Goal: Task Accomplishment & Management: Use online tool/utility

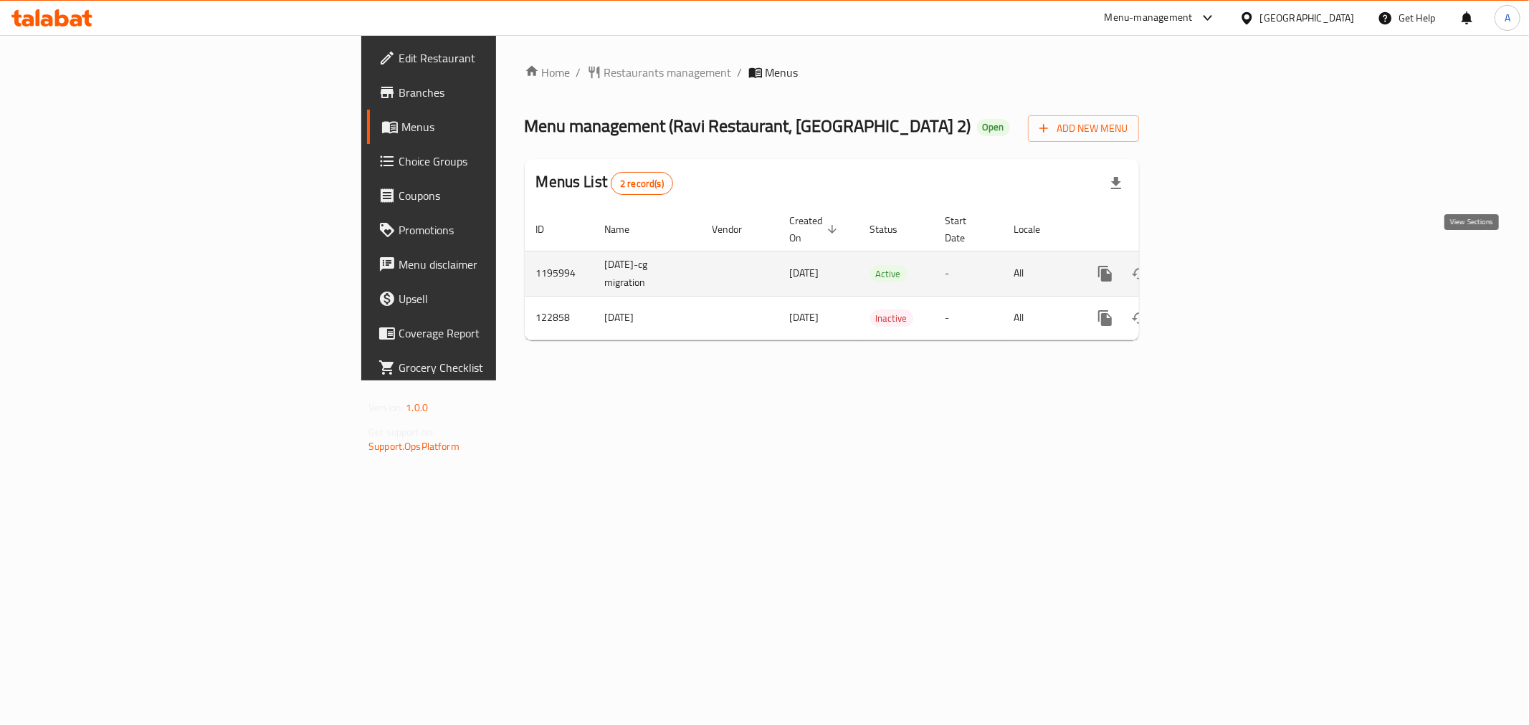
click at [1226, 257] on link "enhanced table" at bounding box center [1208, 274] width 34 height 34
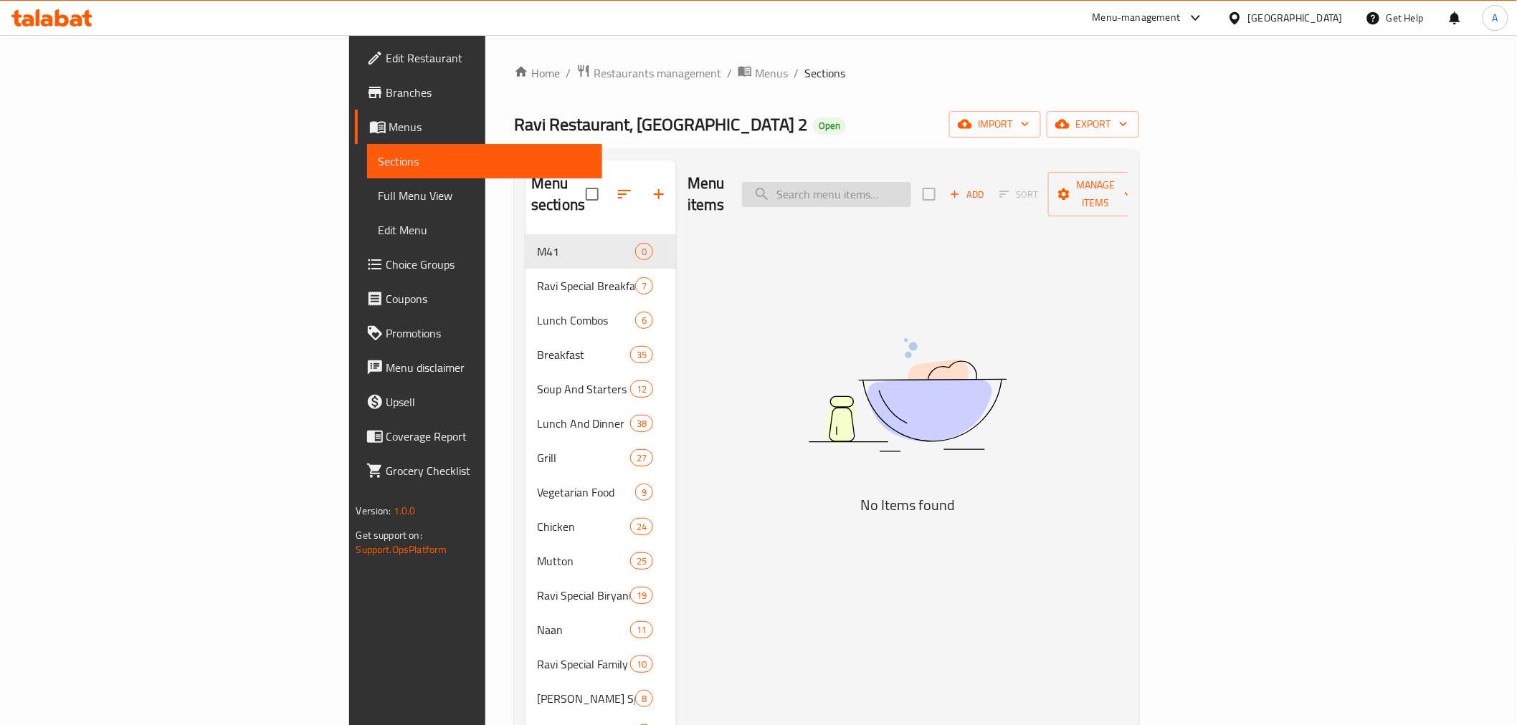
click at [911, 191] on input "search" at bounding box center [826, 194] width 169 height 25
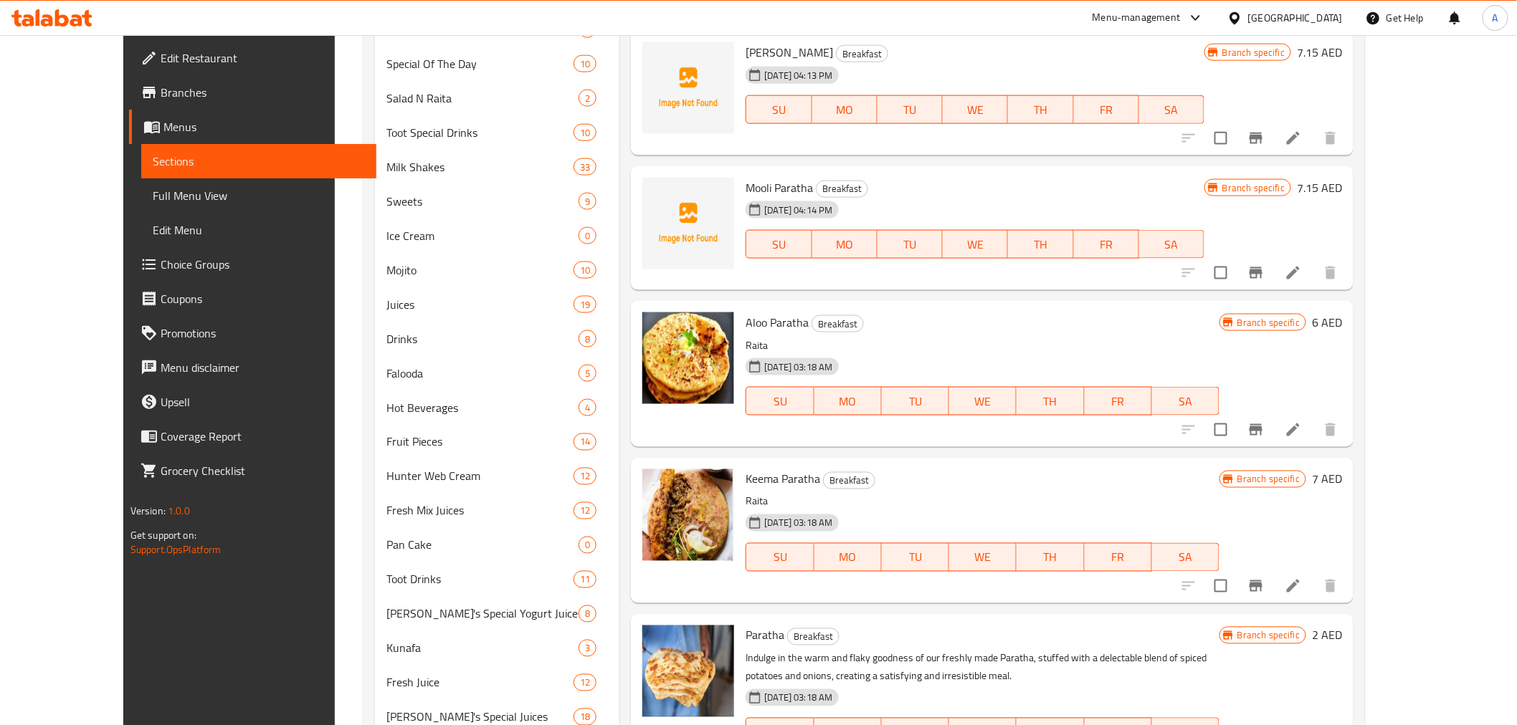
scroll to position [875, 0]
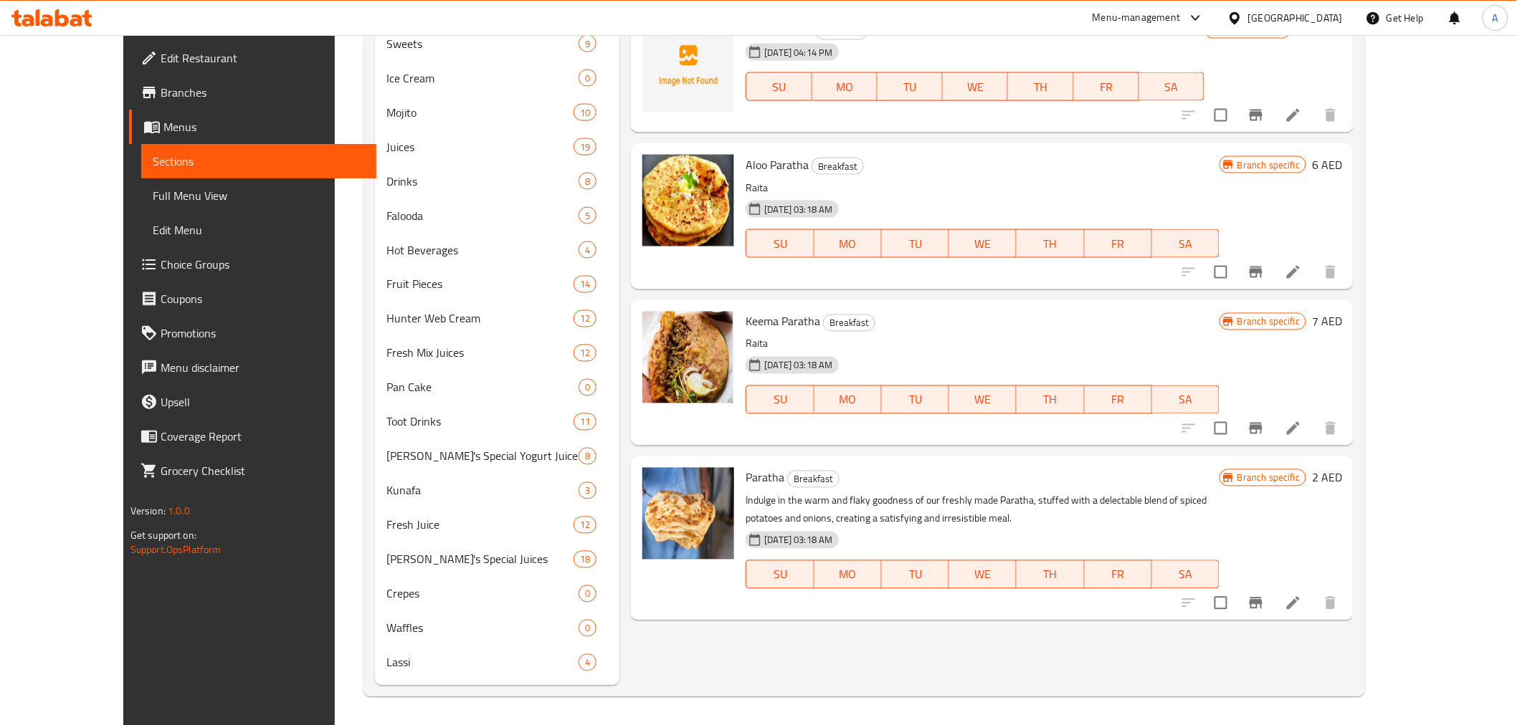
type input "paratha"
click at [1262, 604] on icon "Branch-specific-item" at bounding box center [1255, 603] width 13 height 11
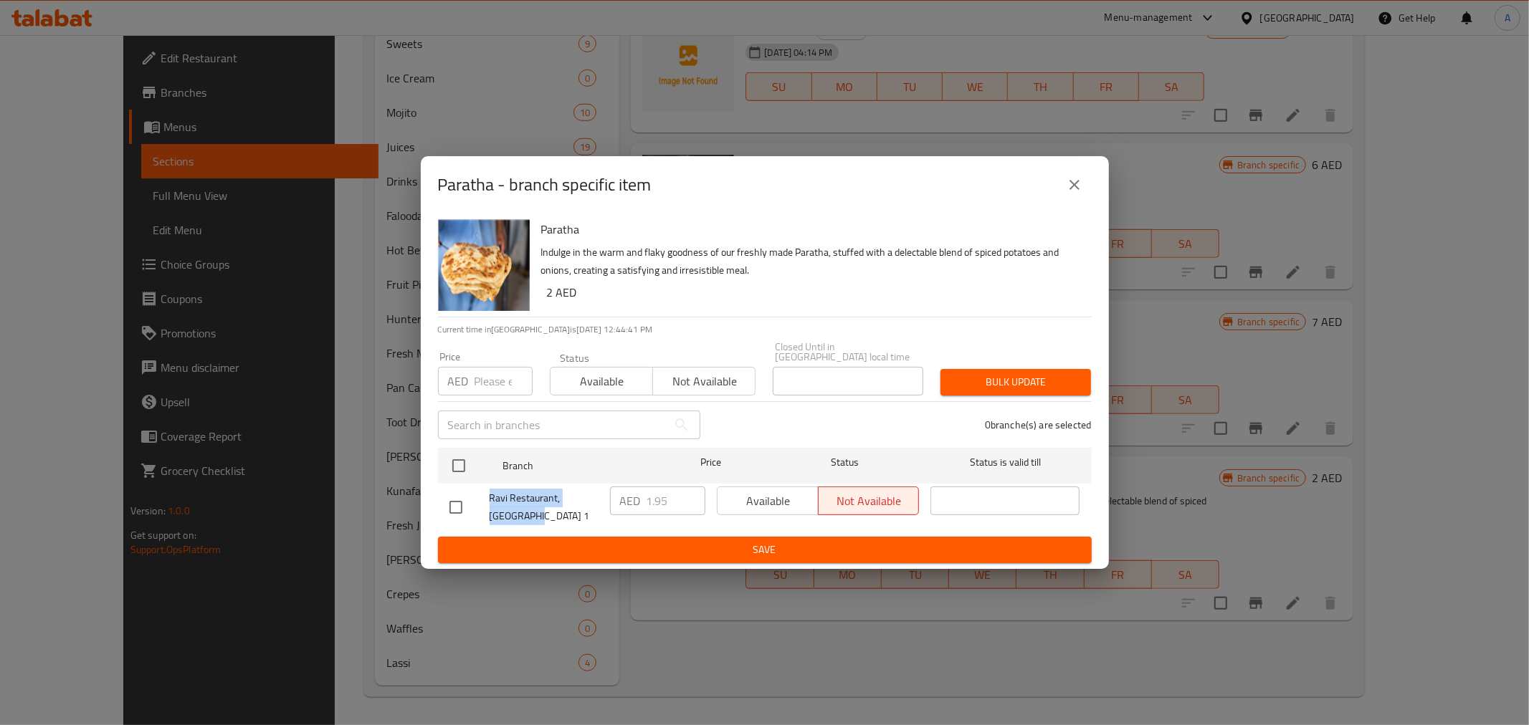
drag, startPoint x: 531, startPoint y: 518, endPoint x: 485, endPoint y: 502, distance: 48.5
click at [485, 502] on div "Ravi Restaurant, [GEOGRAPHIC_DATA] 1" at bounding box center [524, 507] width 161 height 53
copy span "Ravi Restaurant, [GEOGRAPHIC_DATA] 1"
click at [1074, 182] on icon "close" at bounding box center [1074, 184] width 17 height 17
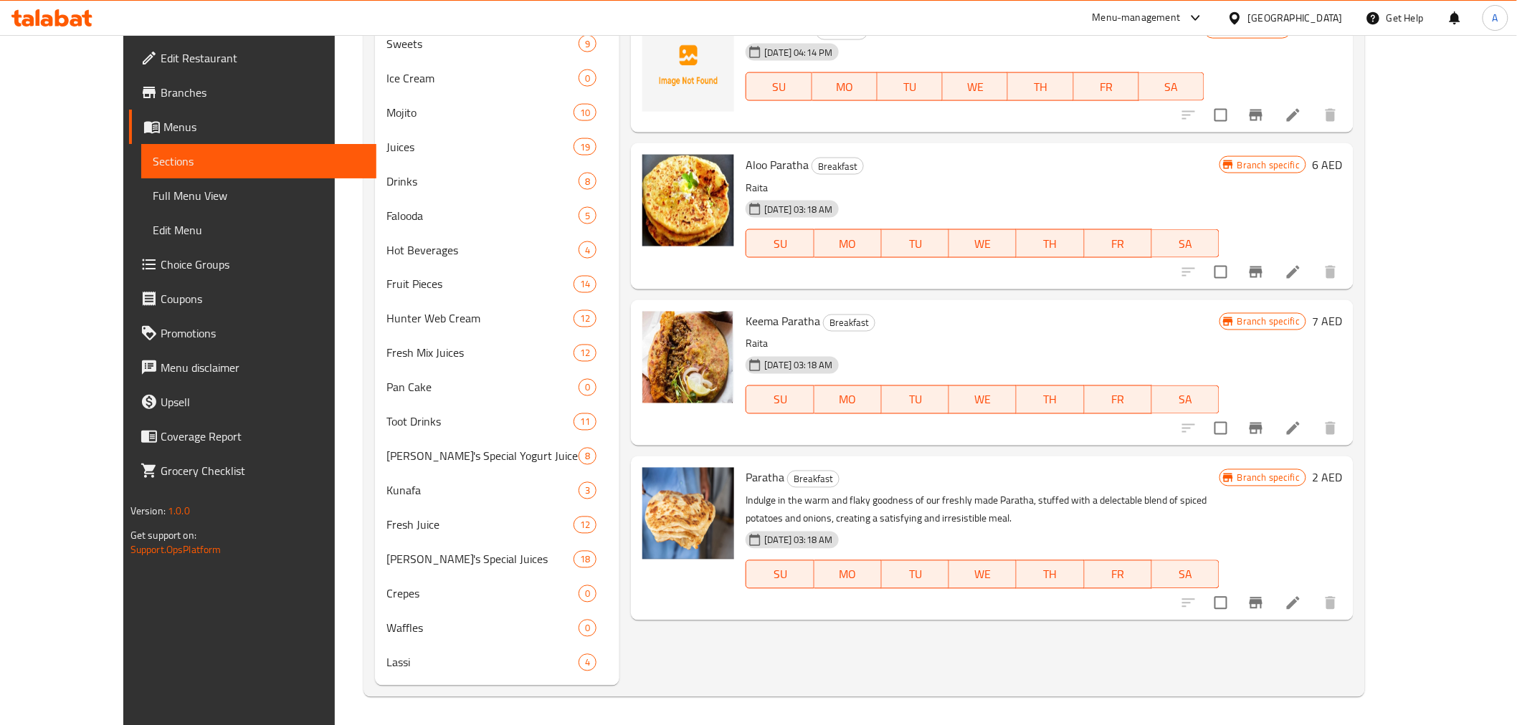
click at [161, 86] on span "Branches" at bounding box center [263, 92] width 204 height 17
